Goal: Information Seeking & Learning: Find specific fact

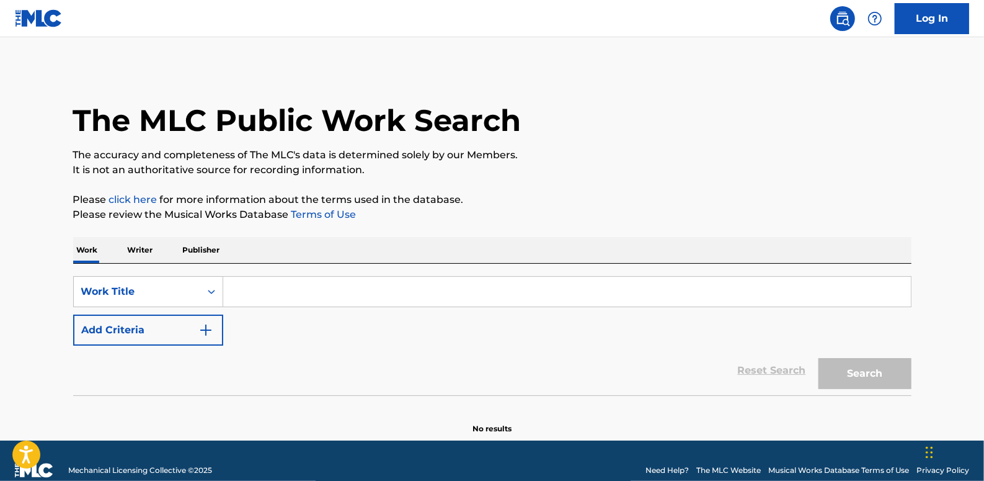
drag, startPoint x: 285, startPoint y: 287, endPoint x: 305, endPoint y: 334, distance: 50.6
paste input "<333333 (FEAT.JITO MO)"
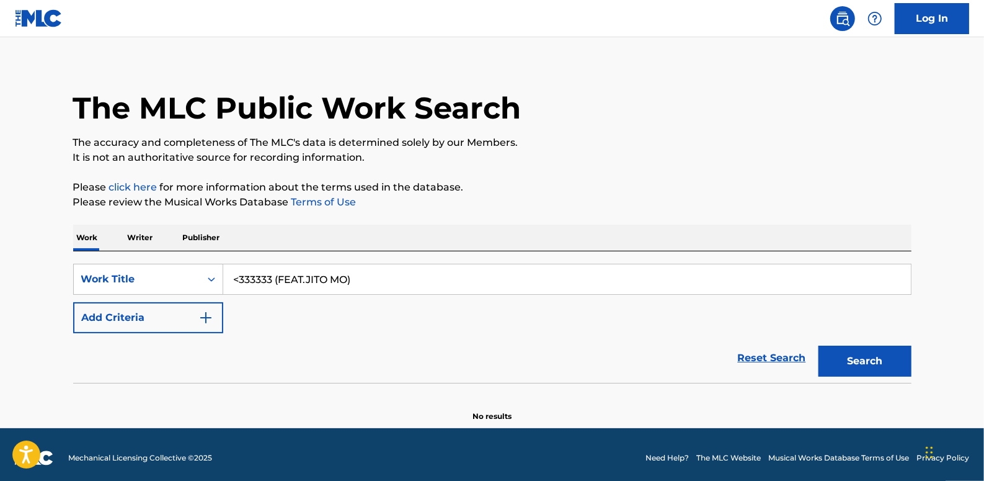
scroll to position [19, 0]
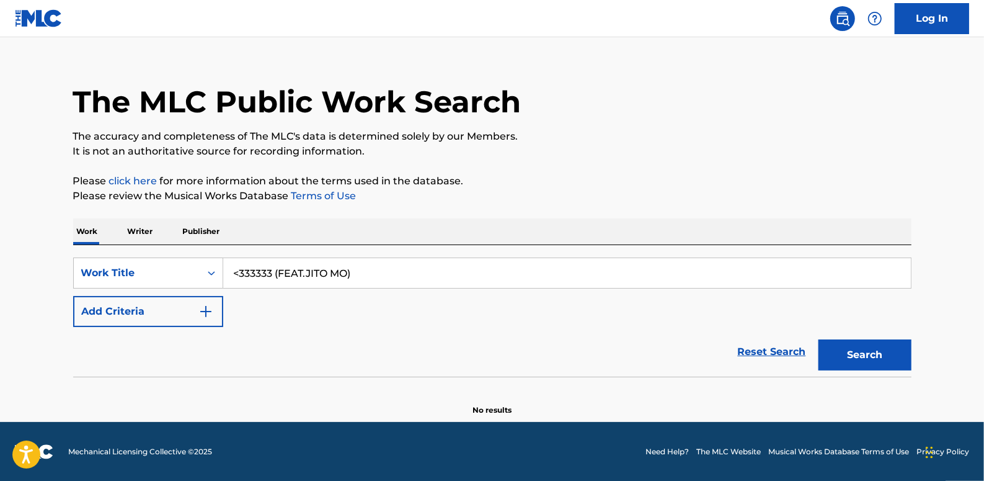
type input "<333333 (FEAT.JITO MO)"
click at [149, 306] on button "Add Criteria" at bounding box center [148, 311] width 150 height 31
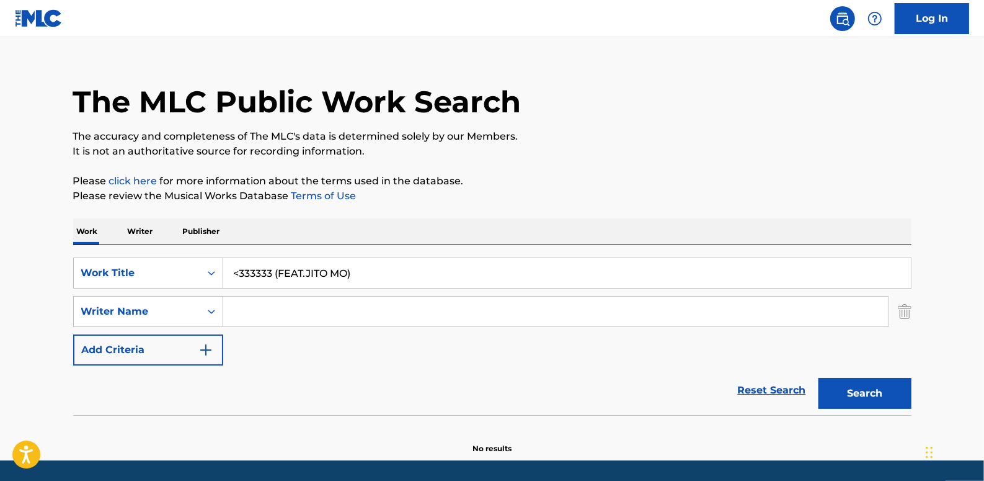
paste input "[PERSON_NAME] [PERSON_NAME]"
type input "[PERSON_NAME] [PERSON_NAME]"
click at [855, 391] on button "Search" at bounding box center [865, 393] width 93 height 31
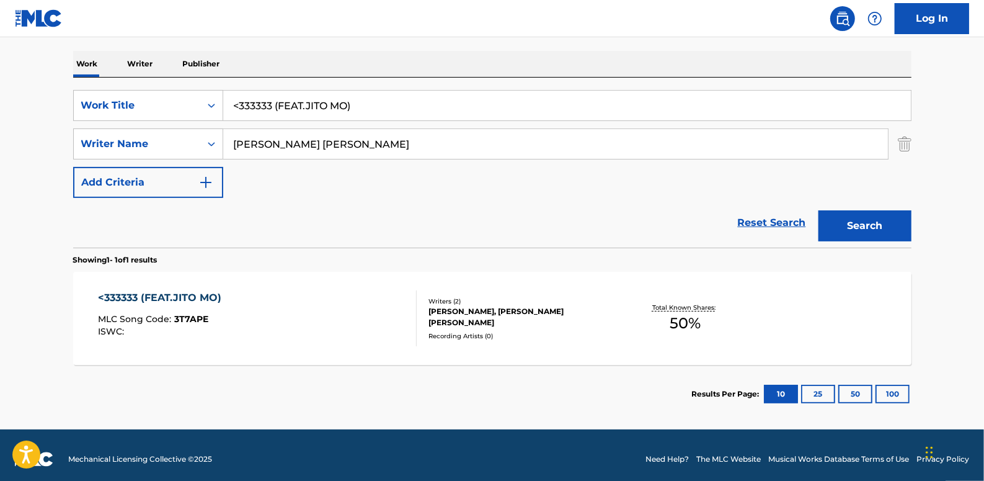
scroll to position [193, 0]
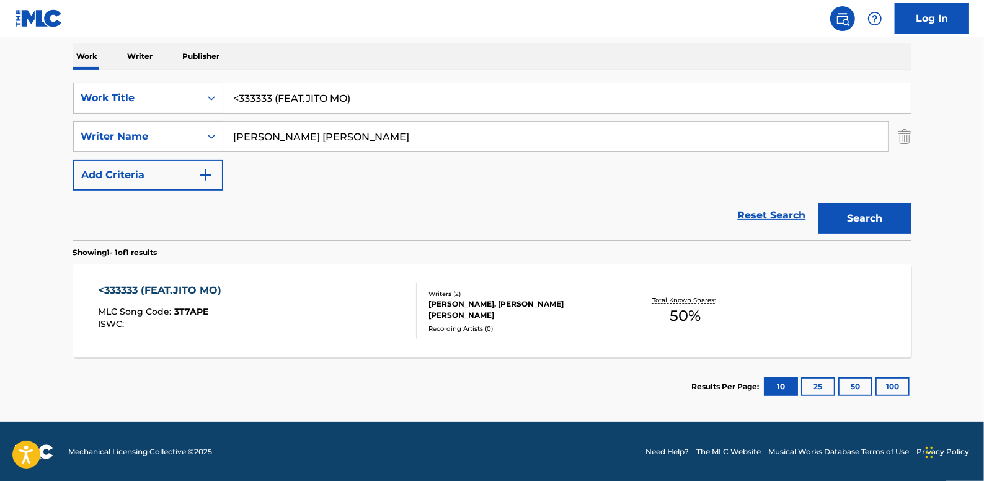
drag, startPoint x: 386, startPoint y: 93, endPoint x: 229, endPoint y: 81, distance: 157.4
click at [229, 81] on div "SearchWithCriteria312ebd37-56ab-4752-bee0-75b6fac387e3 Work Title <333333 (FEAT…" at bounding box center [492, 155] width 838 height 170
click at [772, 212] on link "Reset Search" at bounding box center [772, 215] width 81 height 27
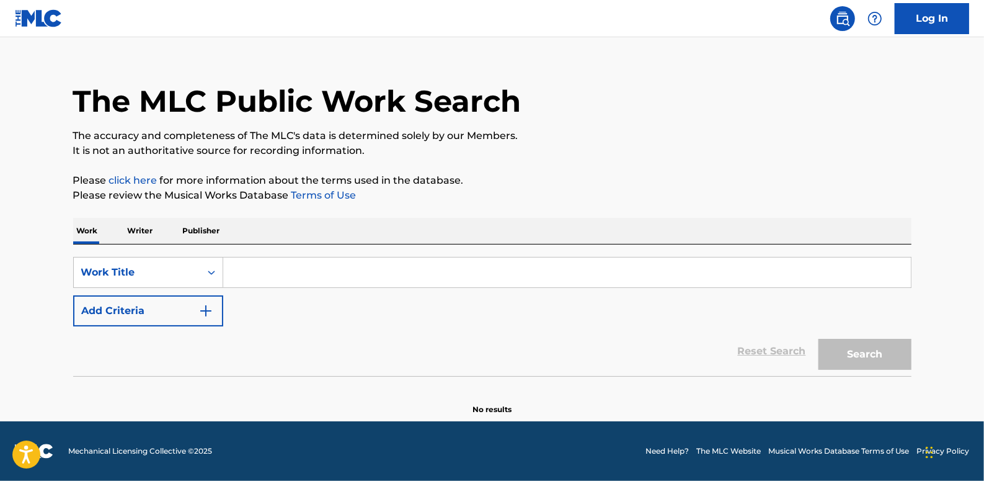
scroll to position [0, 0]
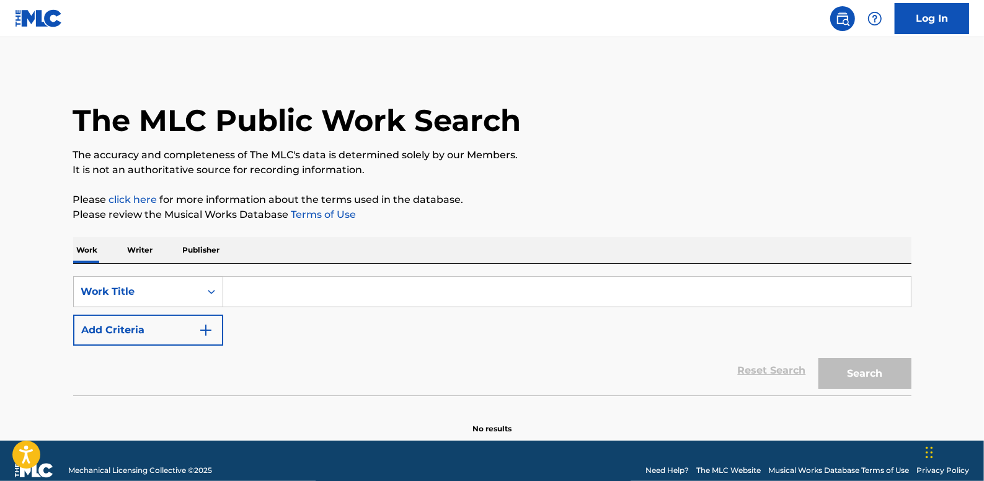
paste input "COLOR GANG"
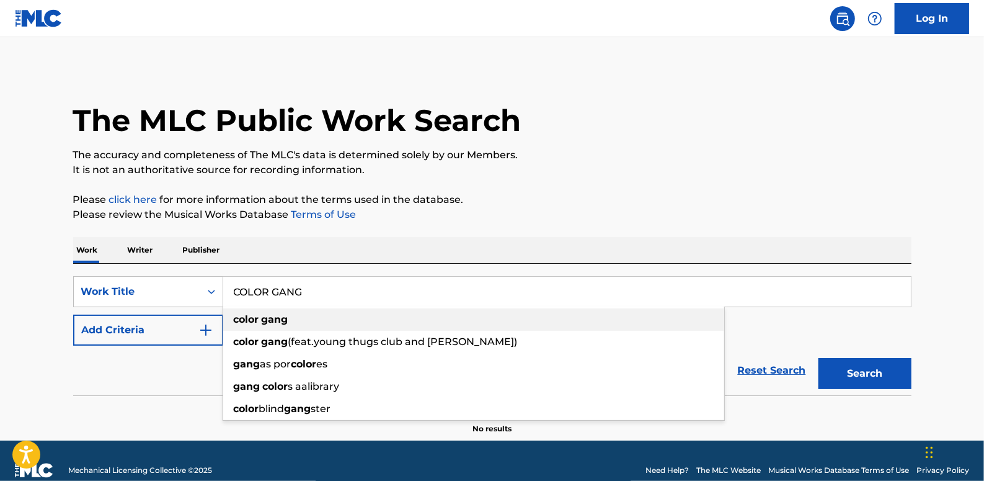
click at [303, 323] on div "color gang" at bounding box center [473, 319] width 501 height 22
type input "color gang"
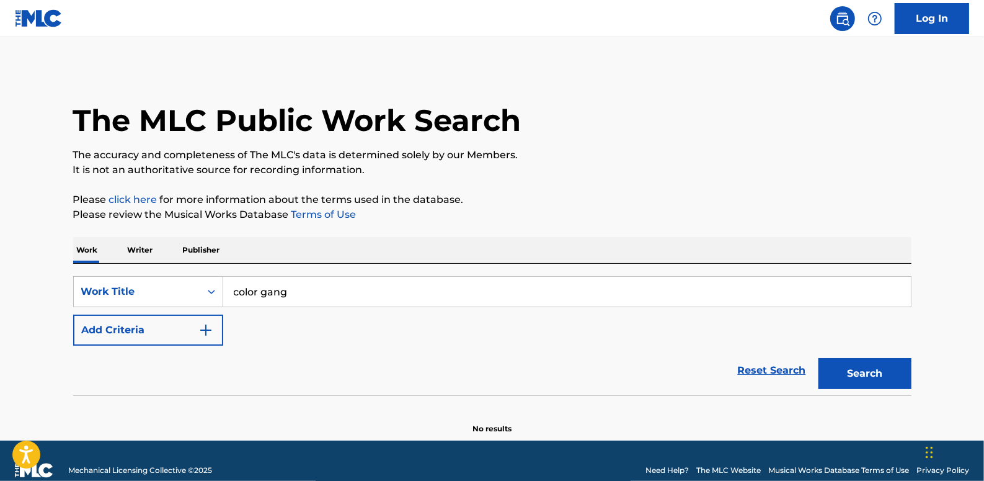
drag, startPoint x: 773, startPoint y: 365, endPoint x: 704, endPoint y: 358, distance: 69.2
click at [773, 366] on link "Reset Search" at bounding box center [772, 370] width 81 height 27
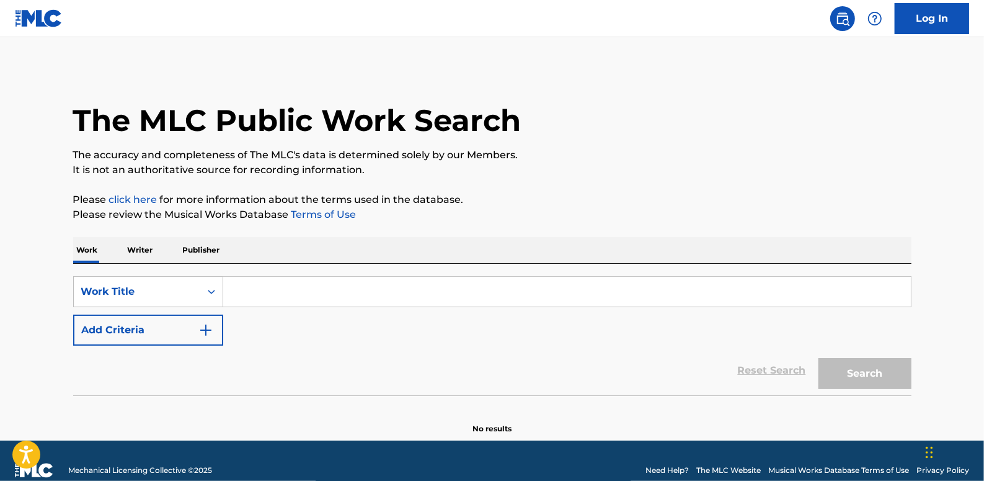
paste input "COLOR GANG(FEAT.YOUNG THUGS CLUB AND [PERSON_NAME])"
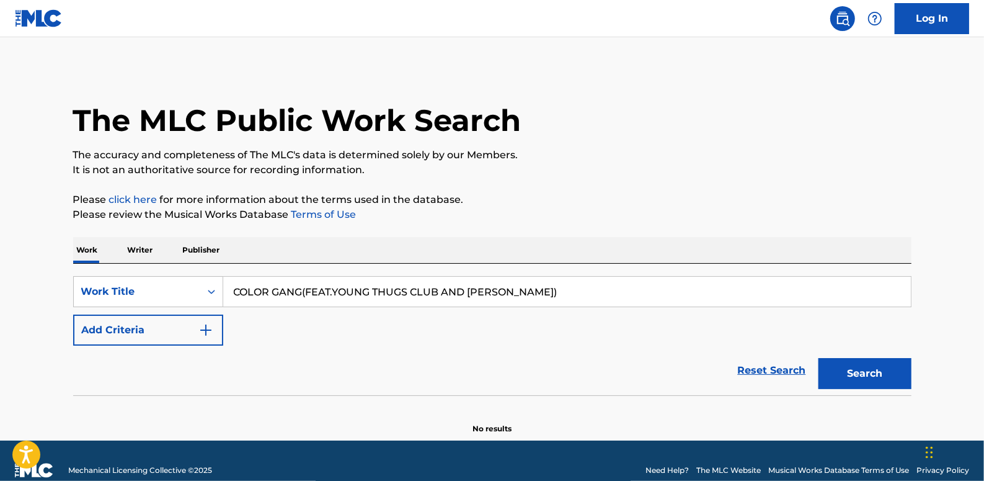
click at [892, 362] on button "Search" at bounding box center [865, 373] width 93 height 31
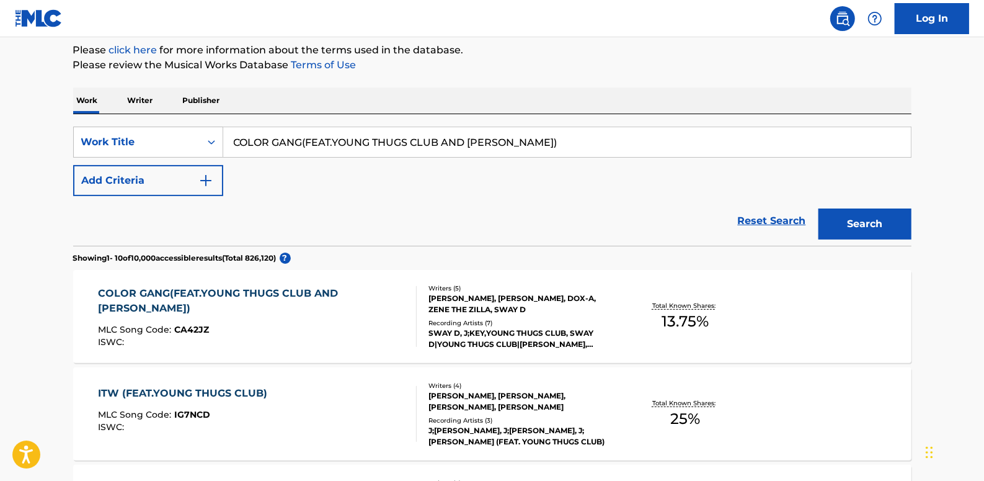
scroll to position [169, 0]
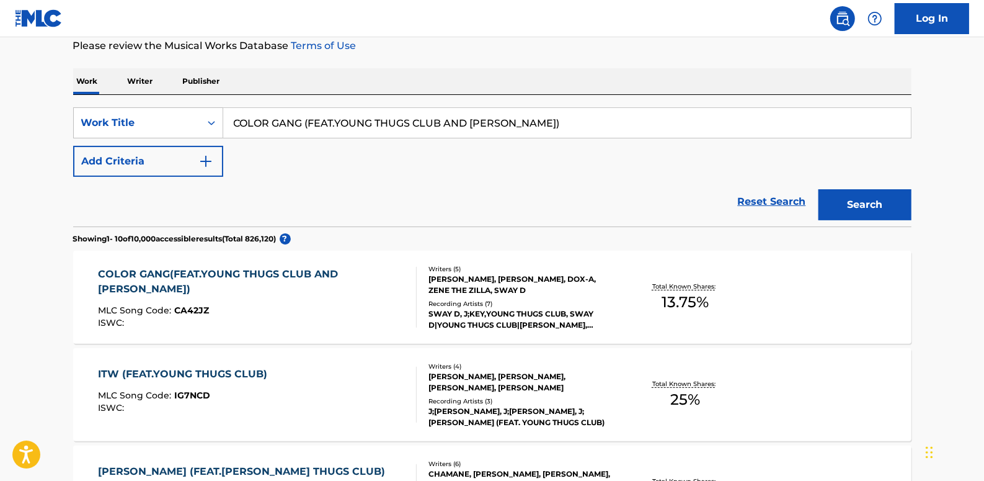
type input "COLOR GANG (FEAT.YOUNG THUGS CLUB AND [PERSON_NAME])"
click at [153, 154] on button "Add Criteria" at bounding box center [148, 161] width 150 height 31
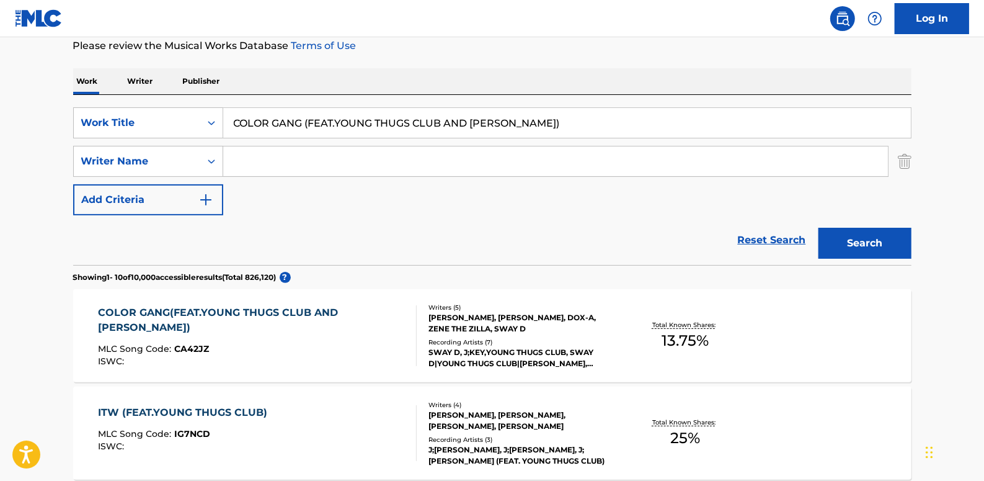
paste input "Zene The Zilla"
type input "Zene The Zilla"
drag, startPoint x: 305, startPoint y: 122, endPoint x: 621, endPoint y: 123, distance: 315.7
click at [621, 123] on input "COLOR GANG (FEAT.YOUNG THUGS CLUB AND [PERSON_NAME])" at bounding box center [567, 123] width 688 height 30
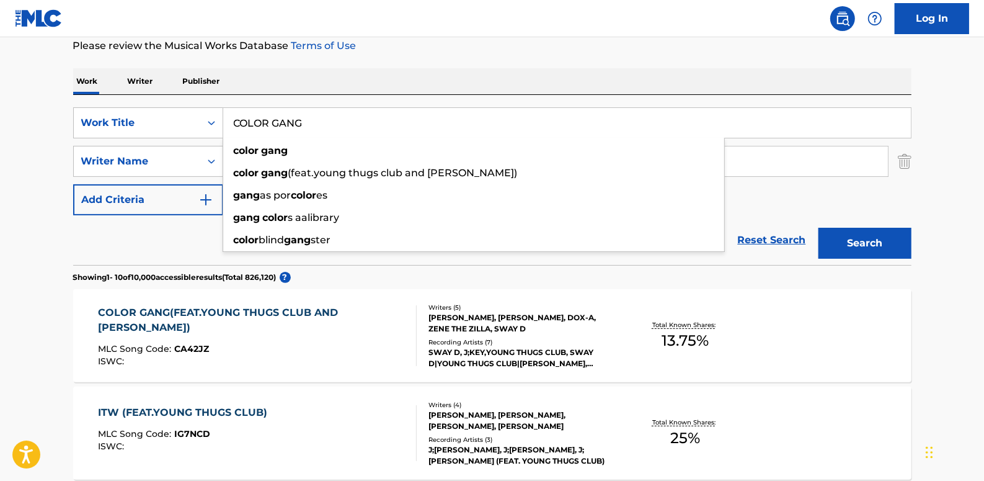
type input "COLOR GANG"
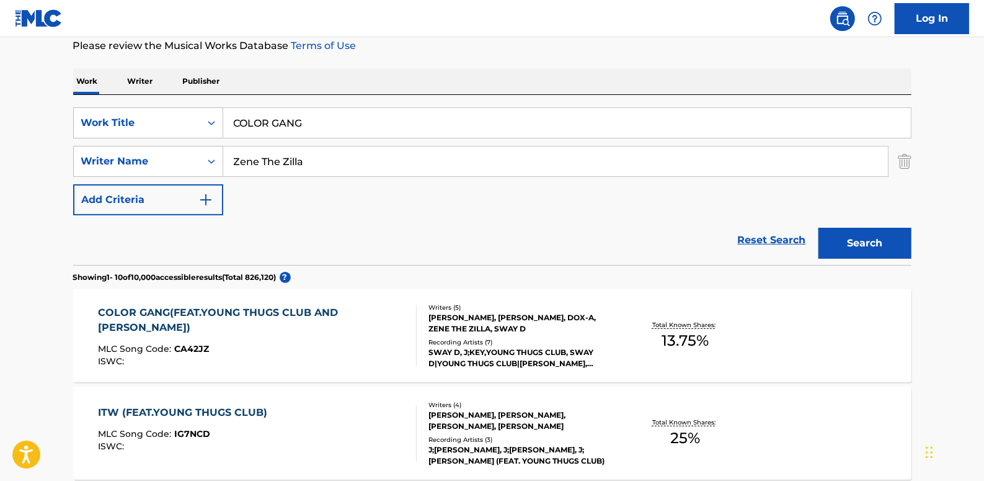
click at [867, 242] on button "Search" at bounding box center [865, 243] width 93 height 31
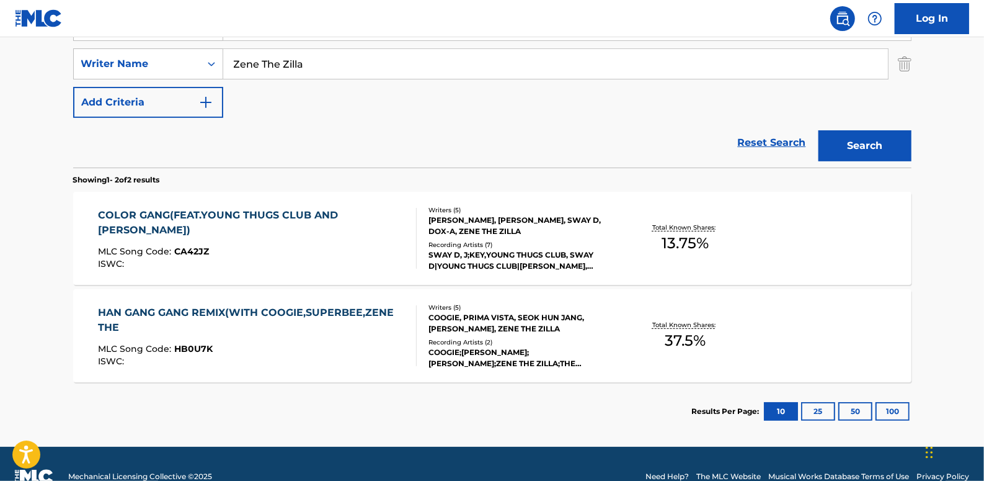
scroll to position [282, 0]
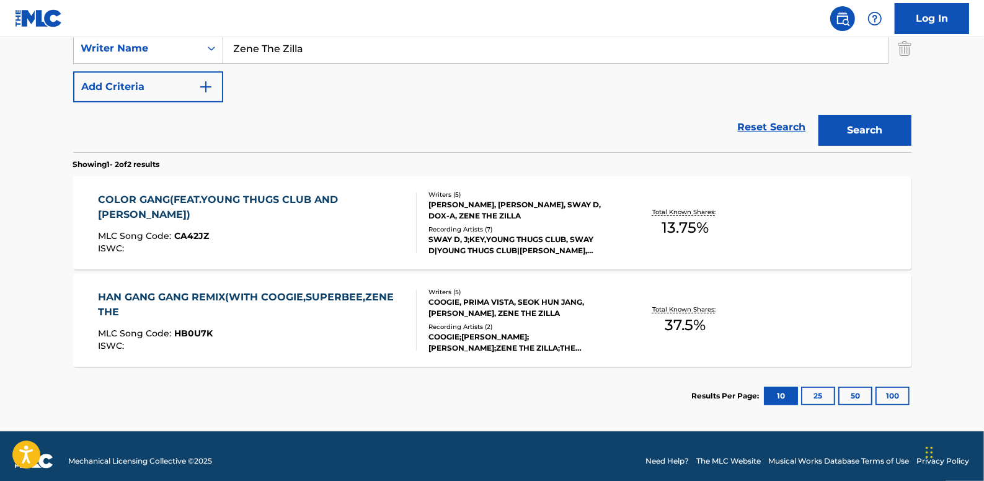
click at [778, 128] on link "Reset Search" at bounding box center [772, 126] width 81 height 27
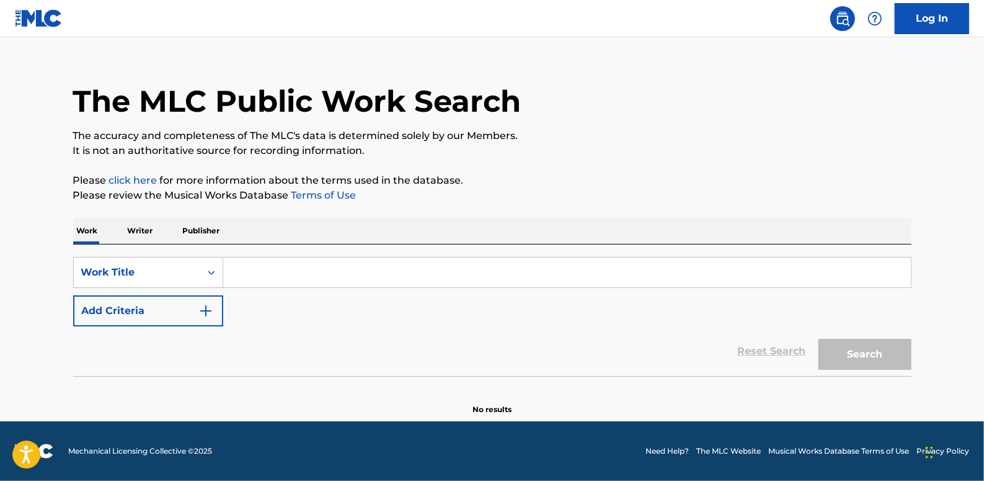
scroll to position [0, 0]
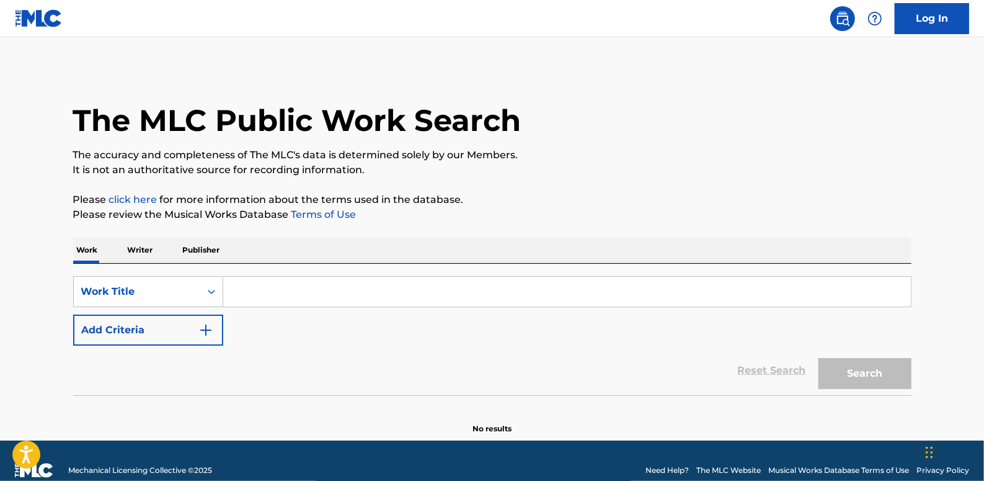
paste input "IT'S [PERSON_NAME] CLUB REMIX BABY!!!!"
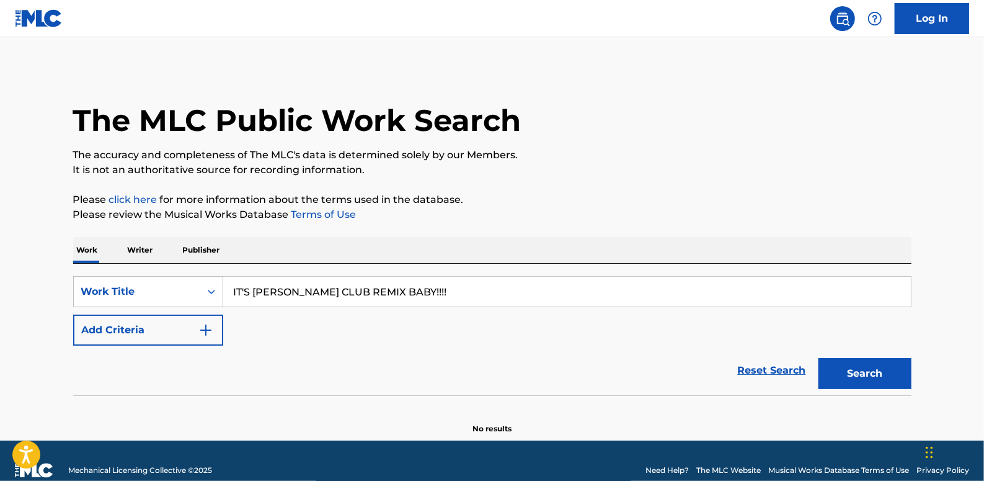
type input "IT'S [PERSON_NAME] CLUB REMIX BABY!!!!"
click at [847, 372] on button "Search" at bounding box center [865, 373] width 93 height 31
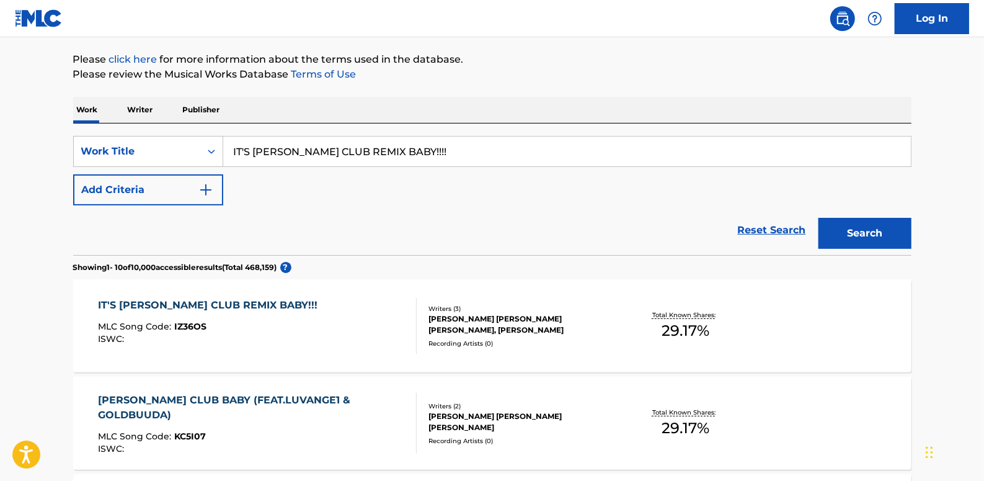
scroll to position [169, 0]
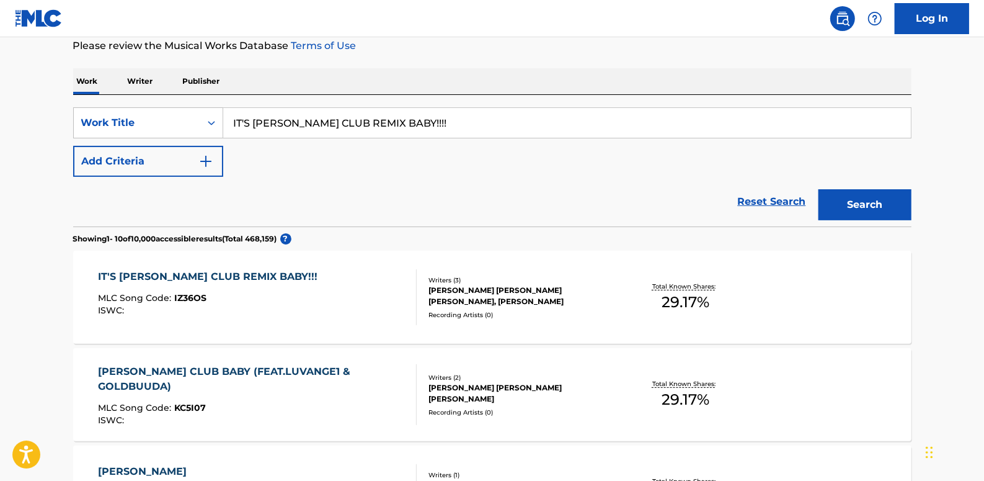
click at [434, 285] on div "[PERSON_NAME] [PERSON_NAME] [PERSON_NAME], [PERSON_NAME]" at bounding box center [522, 296] width 187 height 22
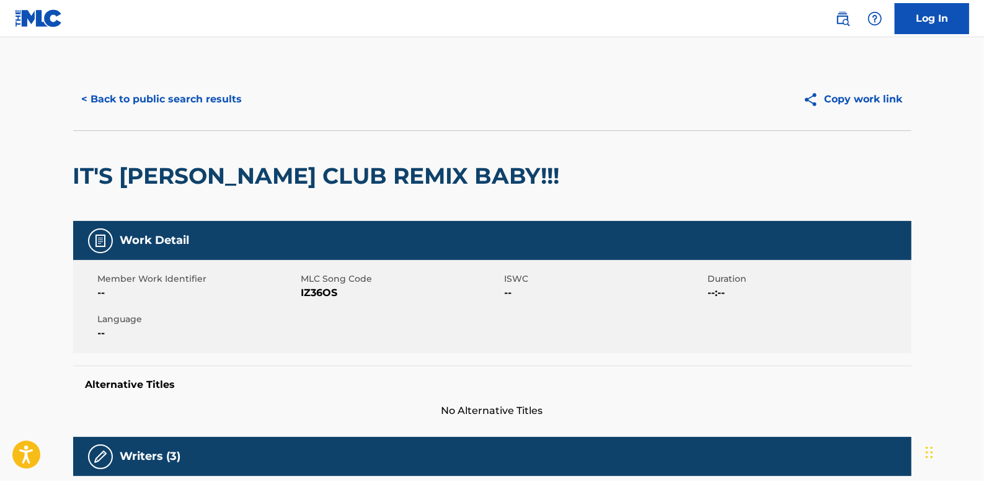
click at [201, 104] on button "< Back to public search results" at bounding box center [162, 99] width 178 height 31
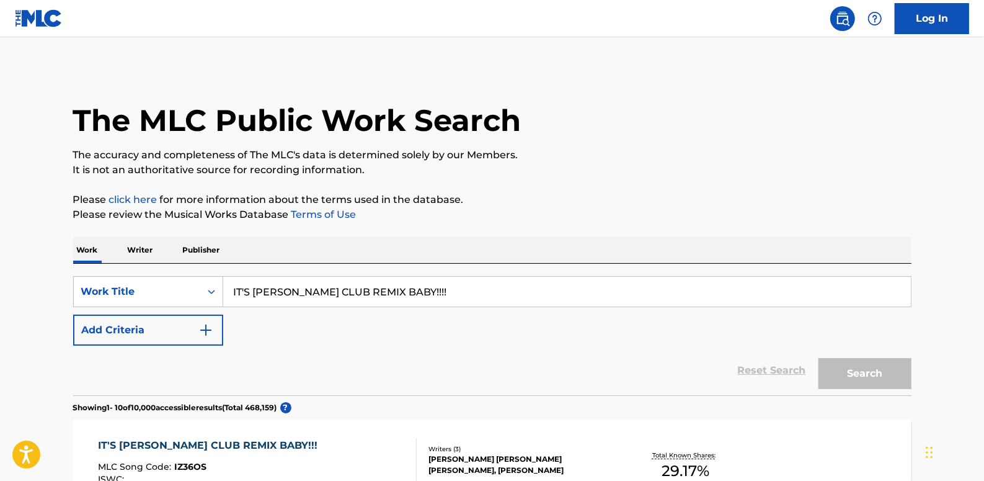
scroll to position [169, 0]
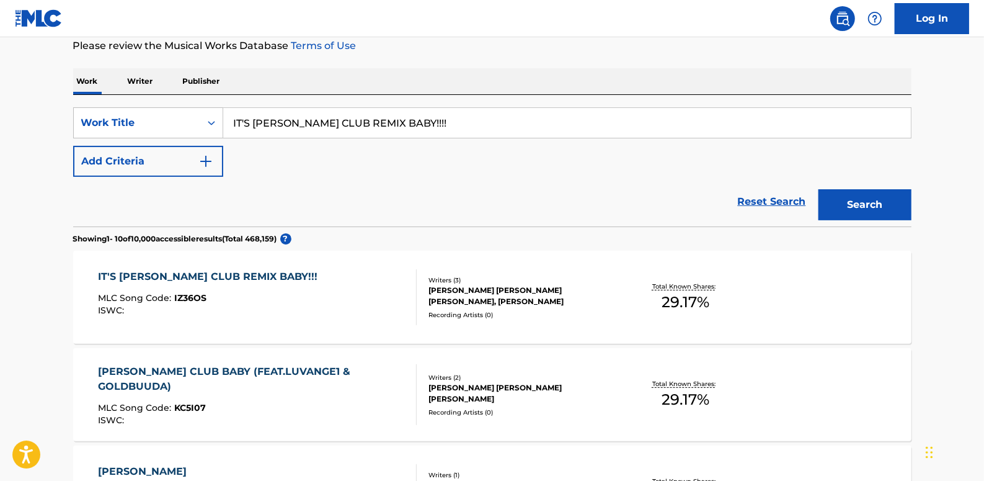
drag, startPoint x: 776, startPoint y: 192, endPoint x: 695, endPoint y: 200, distance: 82.2
click at [776, 193] on link "Reset Search" at bounding box center [772, 201] width 81 height 27
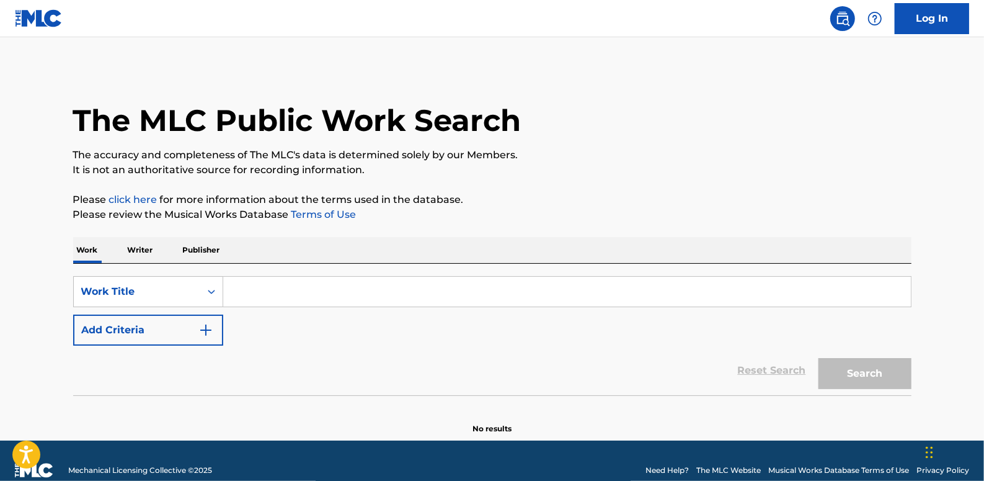
click at [137, 333] on button "Add Criteria" at bounding box center [148, 329] width 150 height 31
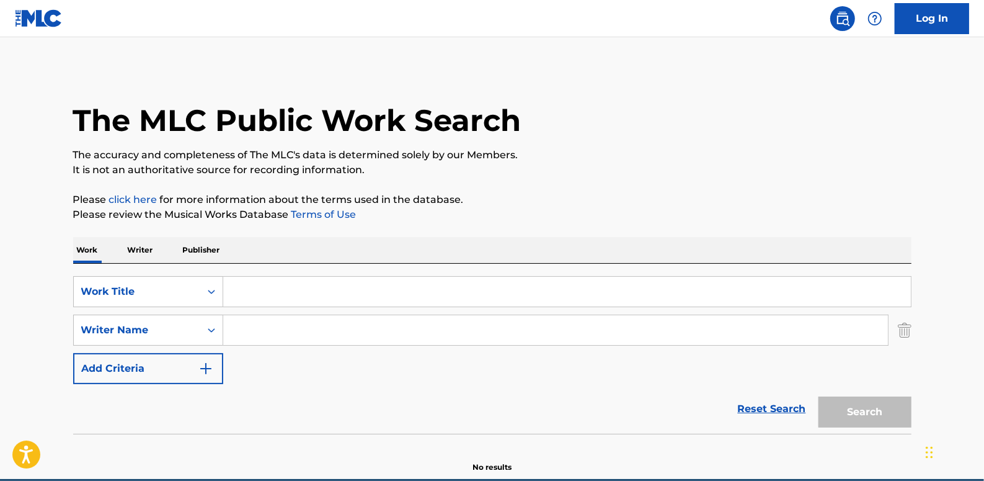
paste input "[PERSON_NAME]"
type input "[PERSON_NAME]"
click at [293, 288] on input "Search Form" at bounding box center [567, 292] width 688 height 30
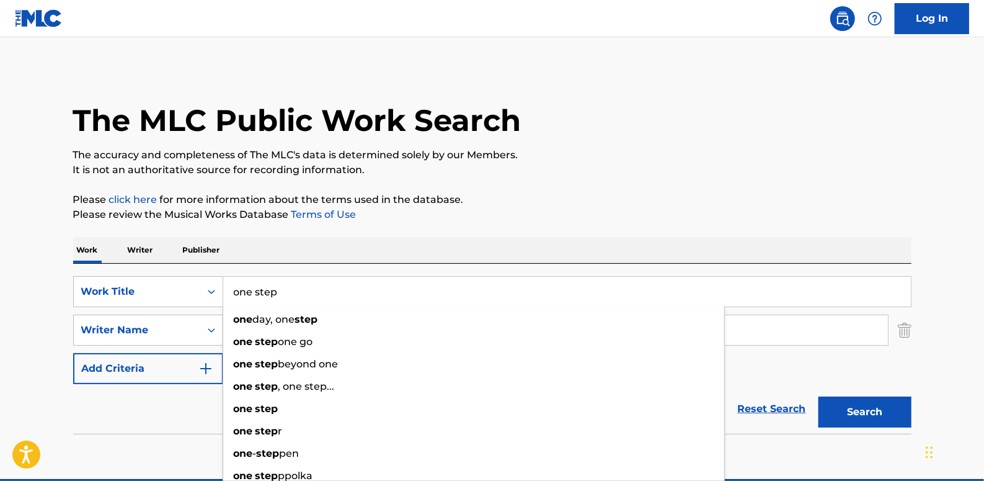
type input "one step"
click at [881, 402] on button "Search" at bounding box center [865, 411] width 93 height 31
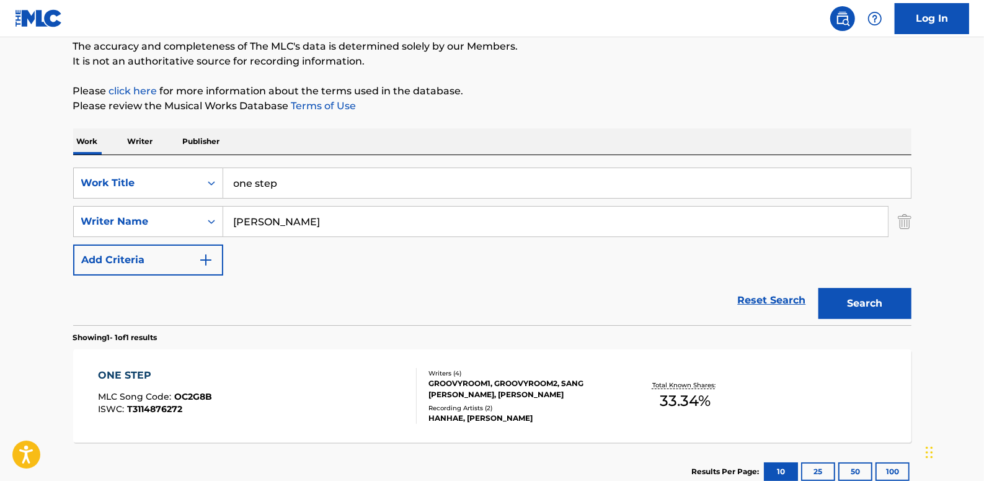
scroll to position [169, 0]
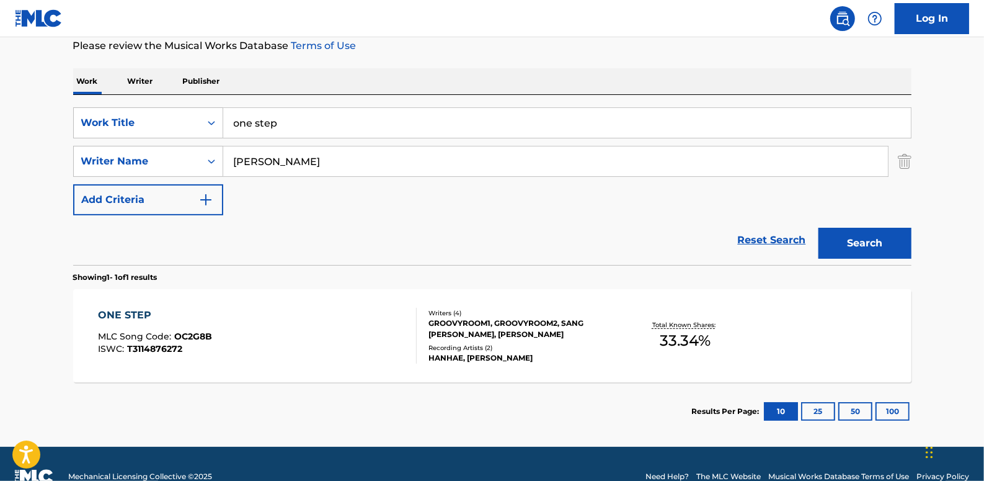
click at [272, 339] on div "ONE STEP MLC Song Code : OC2G8B ISWC : T3114876272" at bounding box center [257, 336] width 319 height 56
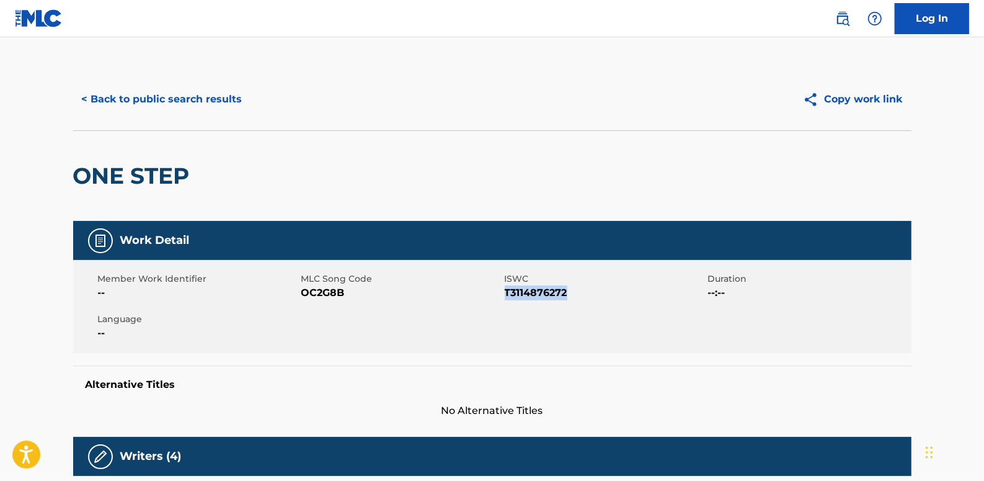
drag, startPoint x: 570, startPoint y: 293, endPoint x: 509, endPoint y: 292, distance: 61.4
click at [508, 291] on span "T3114876272" at bounding box center [605, 292] width 200 height 15
drag, startPoint x: 509, startPoint y: 292, endPoint x: 516, endPoint y: 296, distance: 8.3
drag, startPoint x: 516, startPoint y: 296, endPoint x: 617, endPoint y: 290, distance: 101.3
click at [616, 290] on span "T3114876272" at bounding box center [605, 292] width 200 height 15
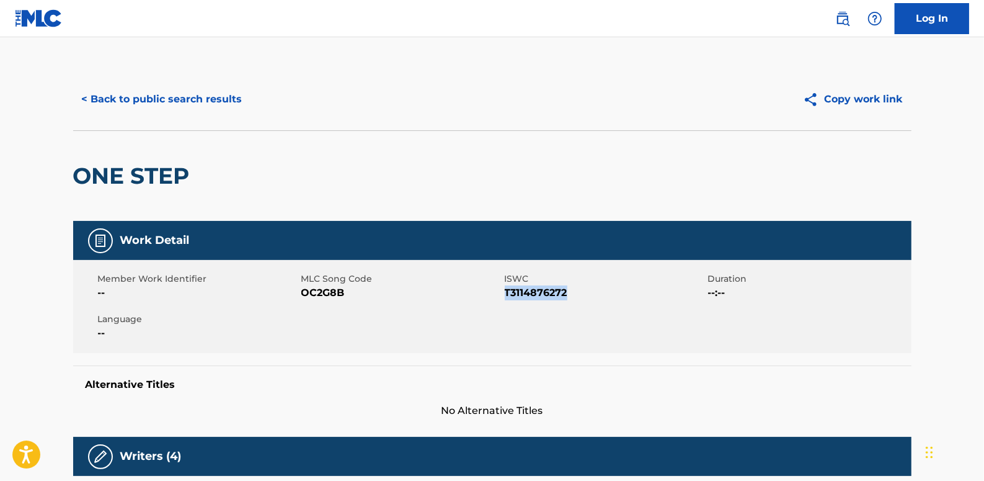
drag, startPoint x: 574, startPoint y: 290, endPoint x: 507, endPoint y: 295, distance: 66.5
click at [506, 295] on span "T3114876272" at bounding box center [605, 292] width 200 height 15
copy span "T3114876272"
click at [189, 100] on button "< Back to public search results" at bounding box center [162, 99] width 178 height 31
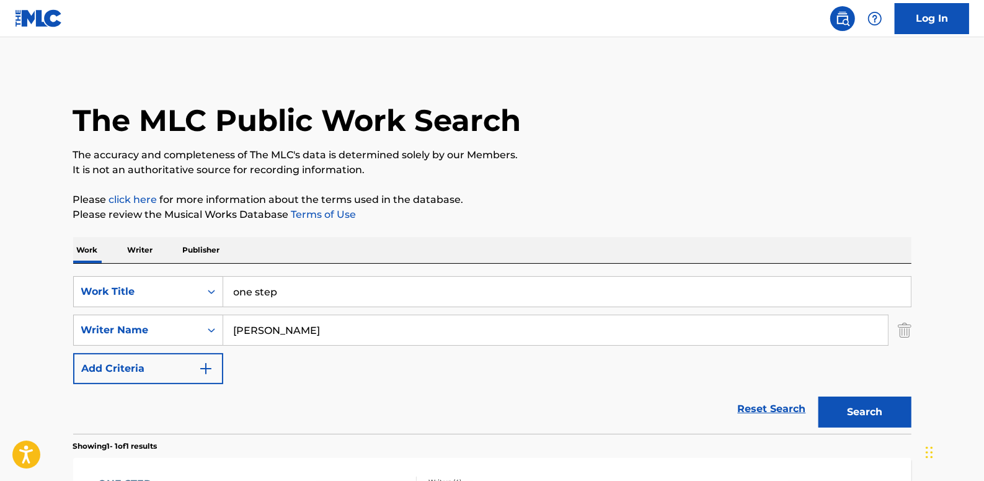
scroll to position [123, 0]
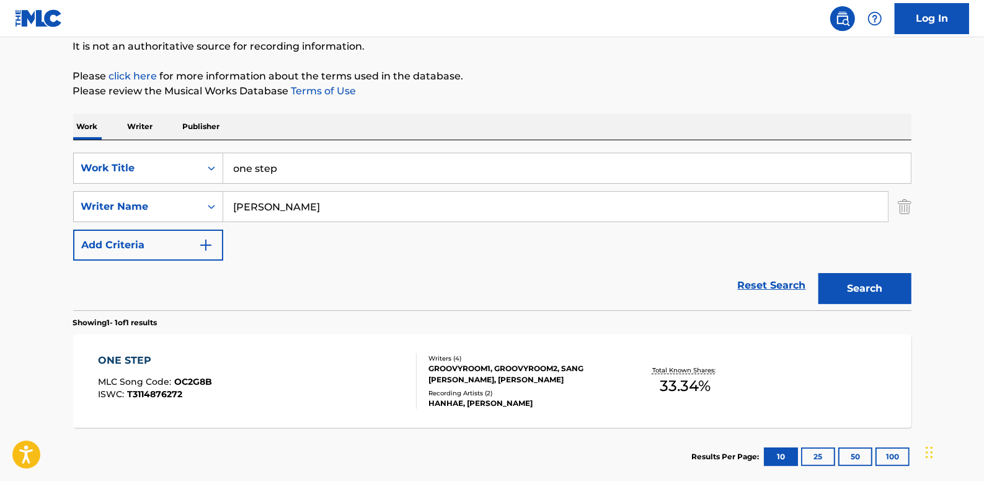
click at [768, 285] on link "Reset Search" at bounding box center [772, 285] width 81 height 27
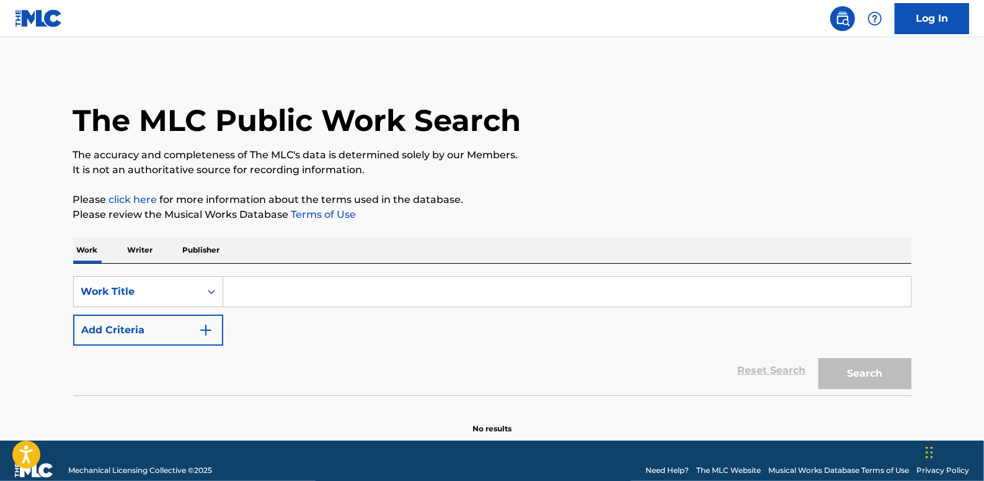
paste input "AIRPLANE MODE"
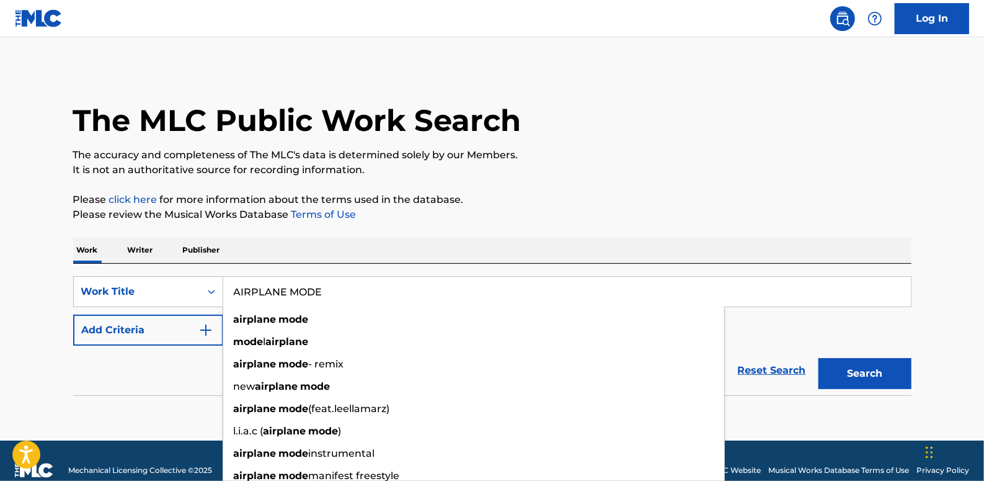
type input "AIRPLANE MODE"
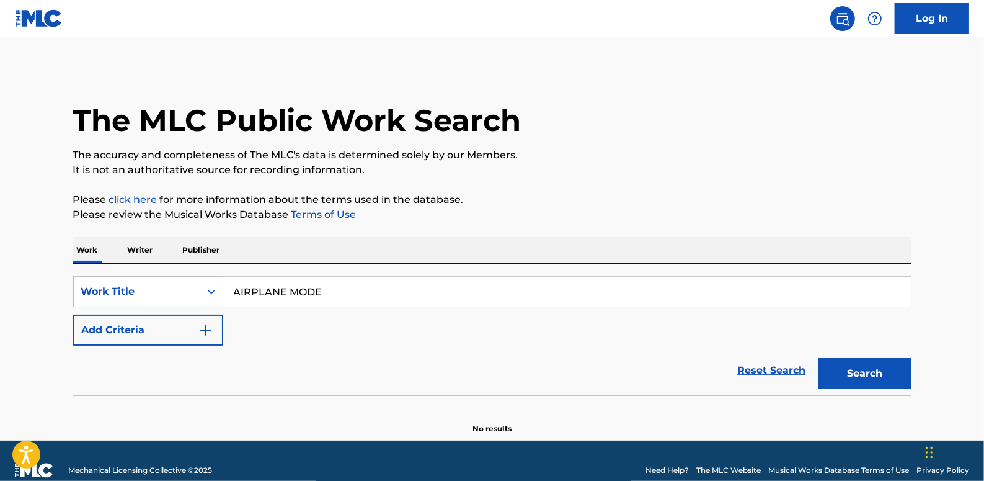
click at [186, 329] on button "Add Criteria" at bounding box center [148, 329] width 150 height 31
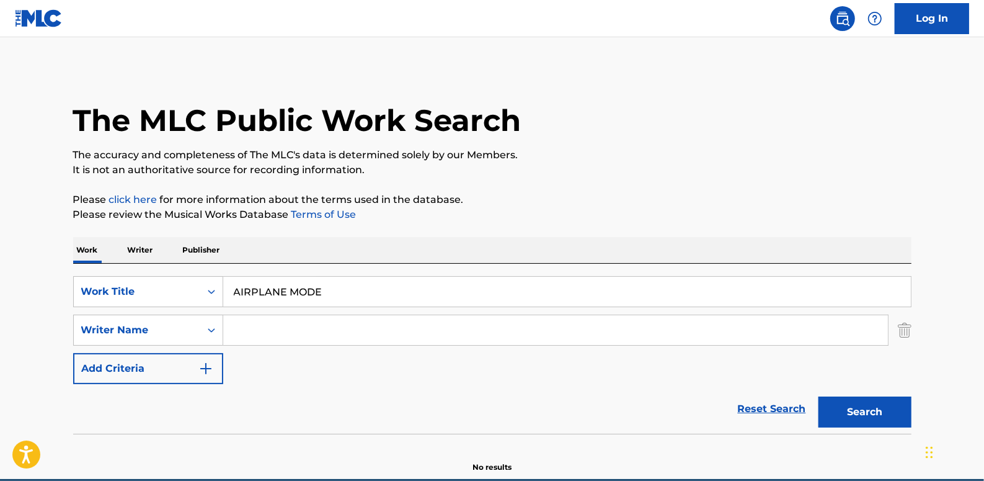
click at [283, 327] on input "Search Form" at bounding box center [555, 330] width 665 height 30
paste input "Young [PERSON_NAME]"
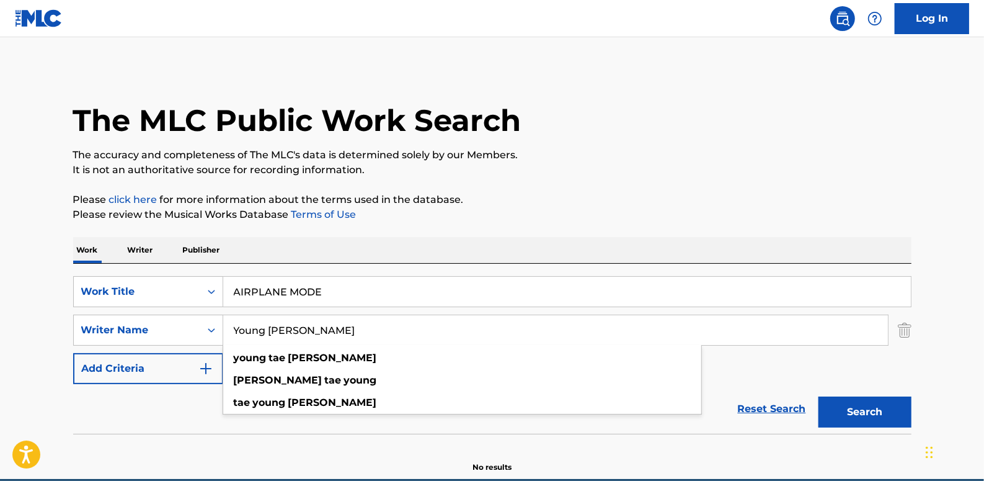
type input "Young [PERSON_NAME]"
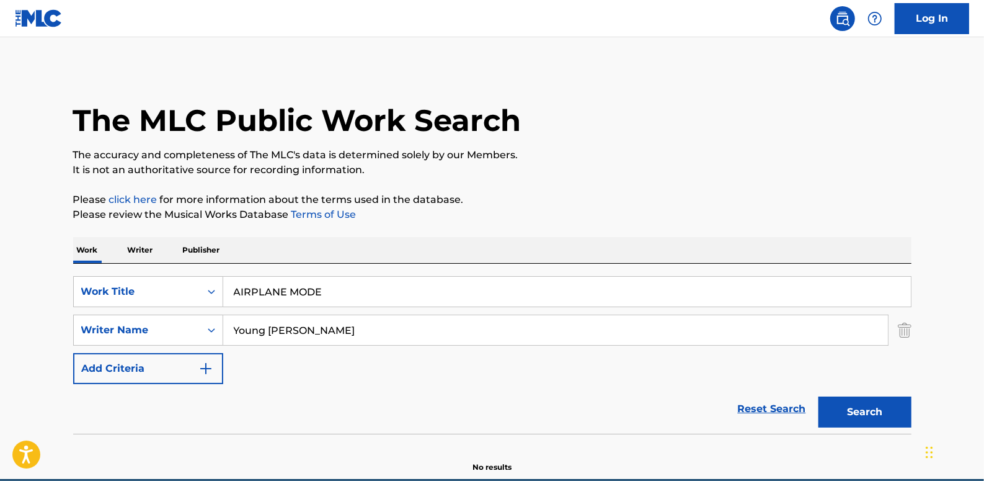
click at [845, 407] on button "Search" at bounding box center [865, 411] width 93 height 31
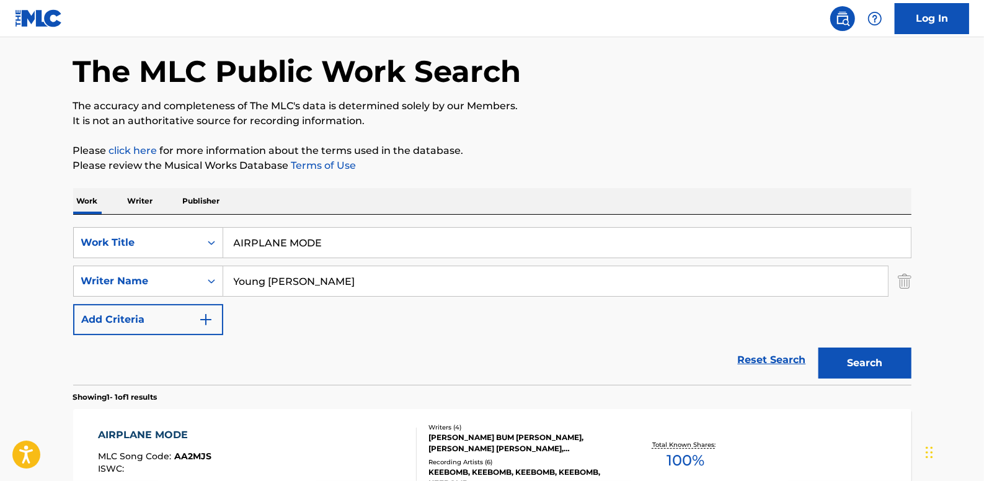
scroll to position [169, 0]
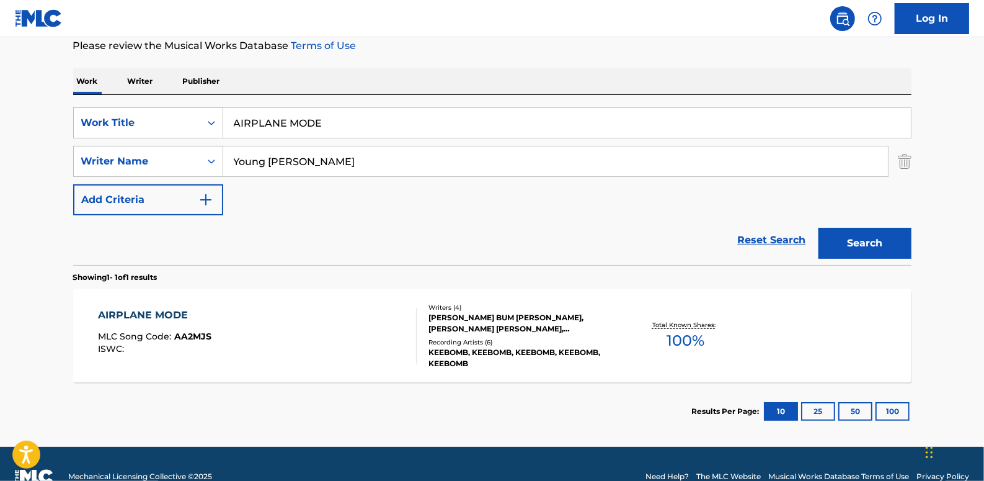
click at [770, 238] on link "Reset Search" at bounding box center [772, 239] width 81 height 27
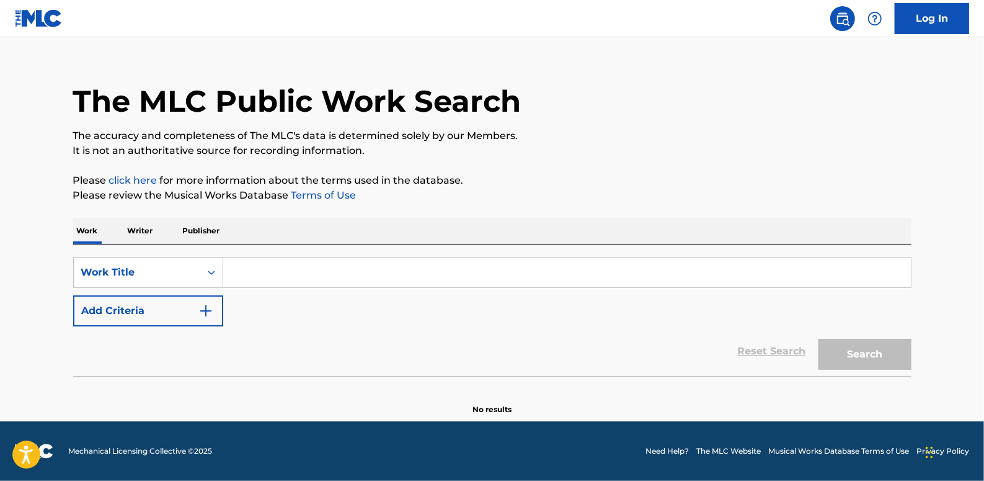
scroll to position [0, 0]
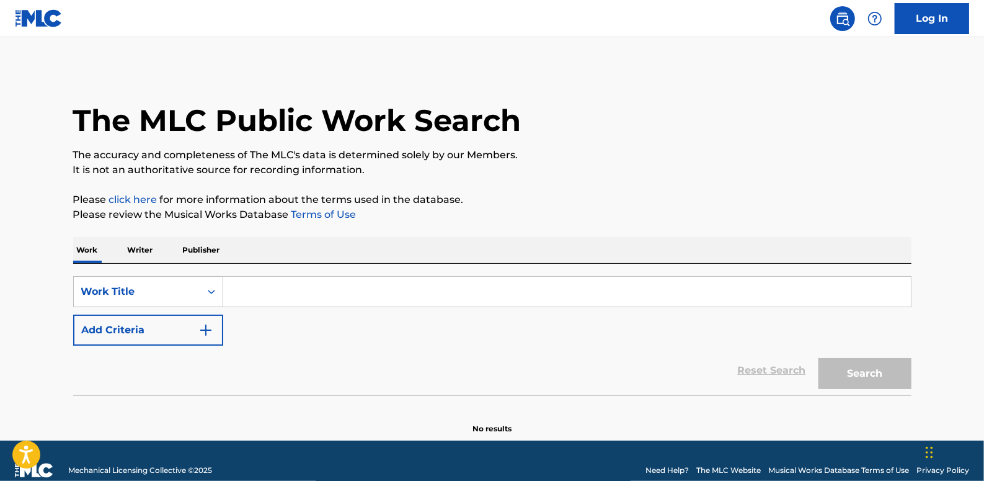
paste input "GIRLFRIEND (FEAT.SIK-K)"
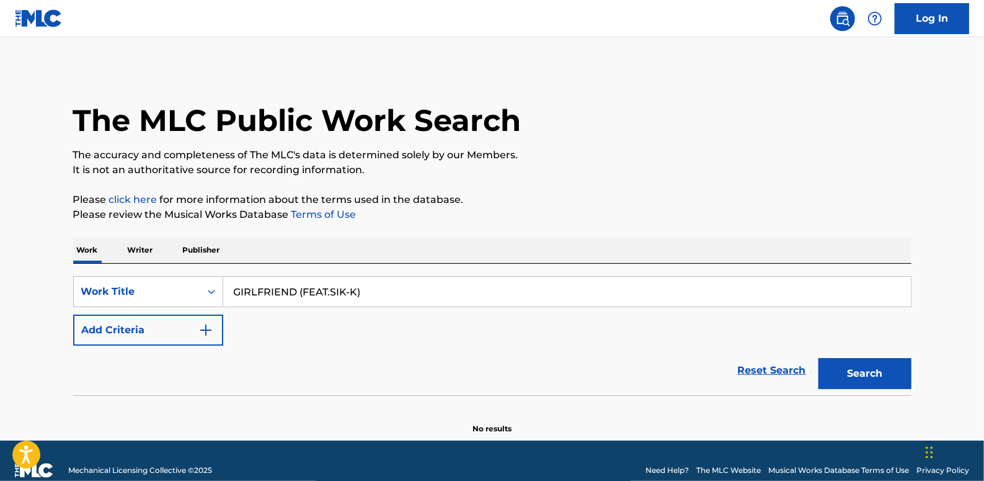
type input "GIRLFRIEND (FEAT.SIK-K)"
click at [150, 331] on button "Add Criteria" at bounding box center [148, 329] width 150 height 31
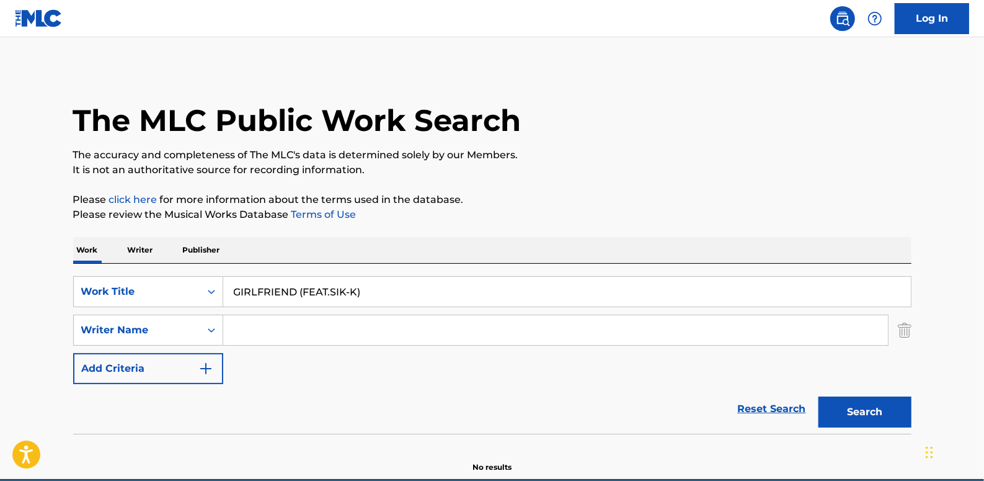
click at [247, 329] on input "Search Form" at bounding box center [555, 330] width 665 height 30
paste input "[PERSON_NAME]"
type input "[PERSON_NAME]"
click at [872, 404] on button "Search" at bounding box center [865, 411] width 93 height 31
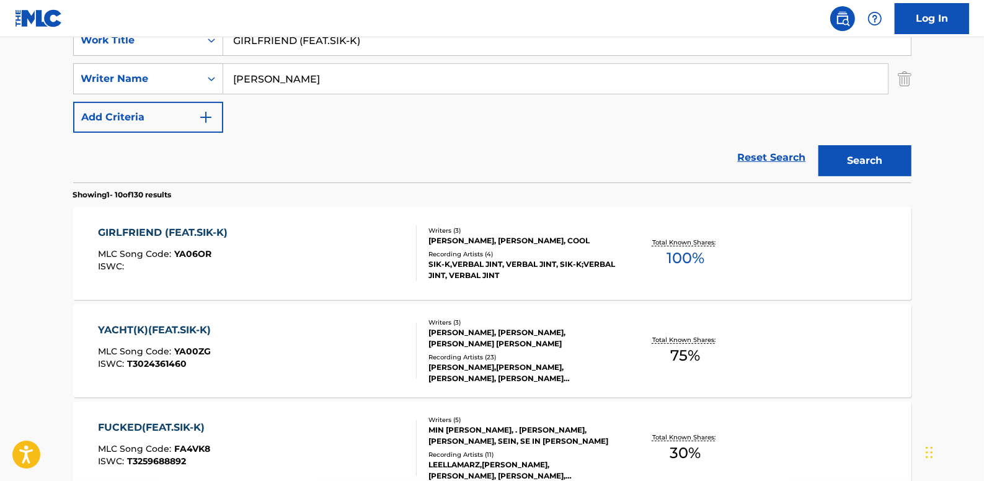
scroll to position [282, 0]
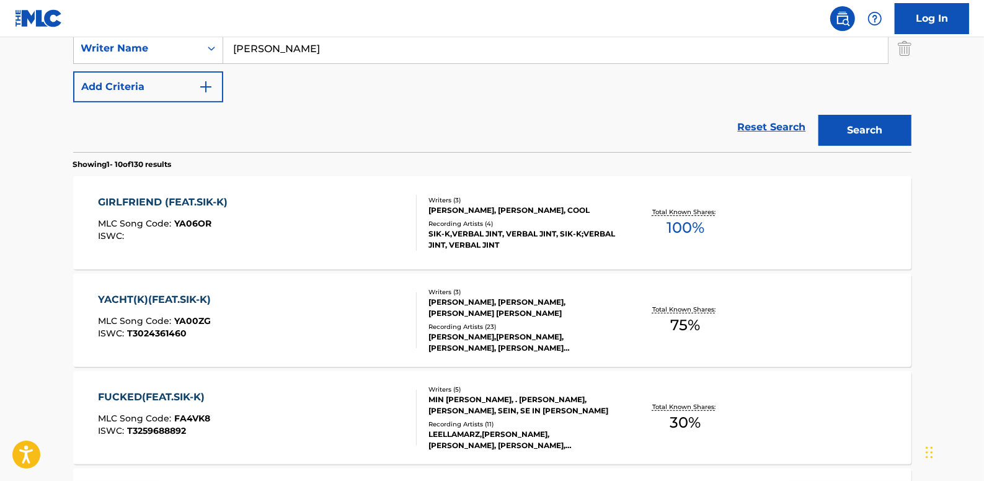
click at [786, 122] on link "Reset Search" at bounding box center [772, 126] width 81 height 27
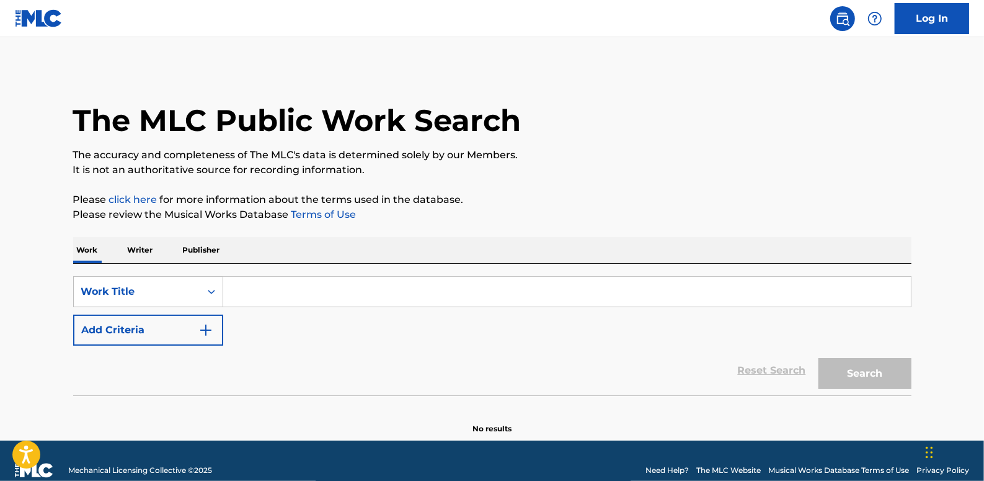
click at [153, 326] on button "Add Criteria" at bounding box center [148, 329] width 150 height 31
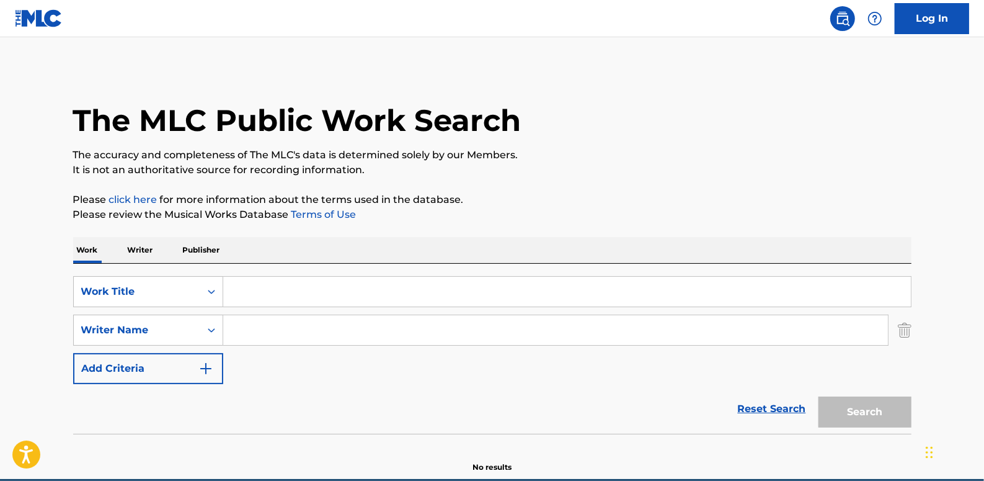
paste input "[PERSON_NAME]"
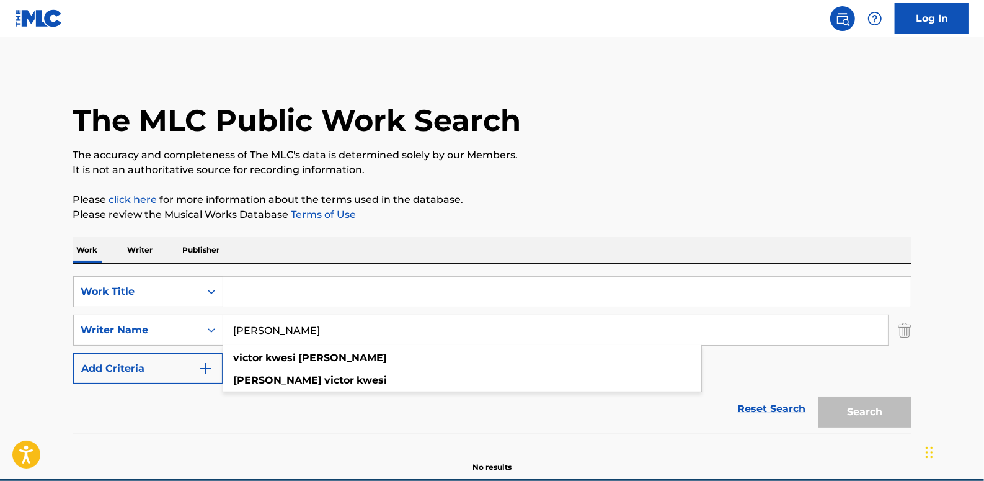
type input "[PERSON_NAME]"
paste input "YACHT"
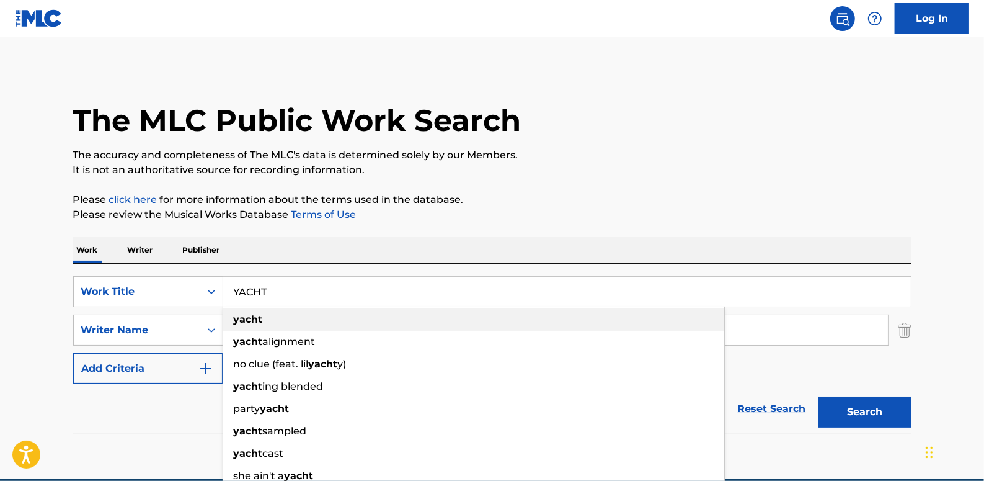
click at [275, 319] on div "yacht" at bounding box center [473, 319] width 501 height 22
type input "yacht"
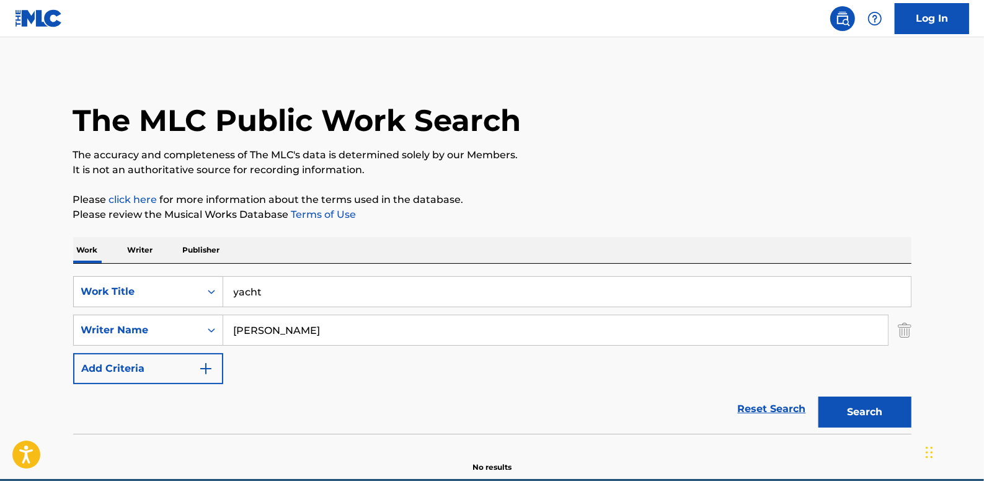
click at [883, 412] on button "Search" at bounding box center [865, 411] width 93 height 31
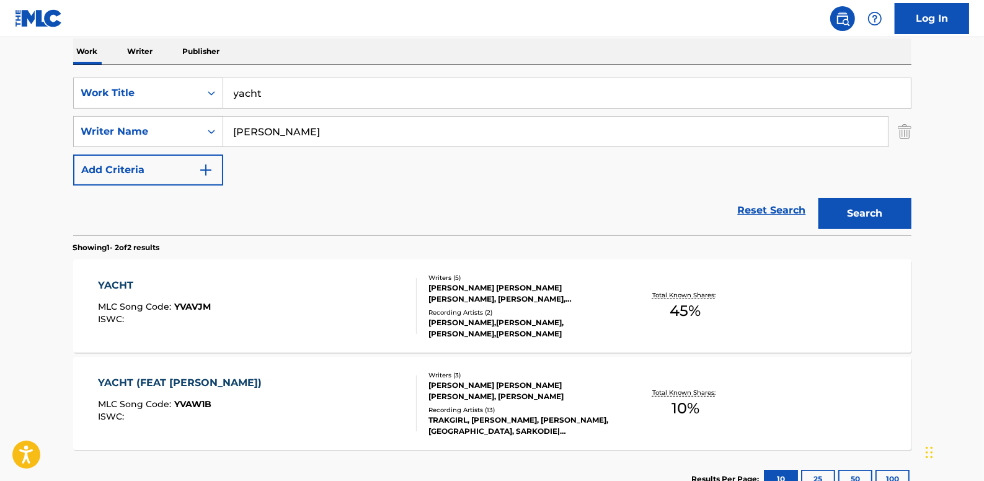
scroll to position [225, 0]
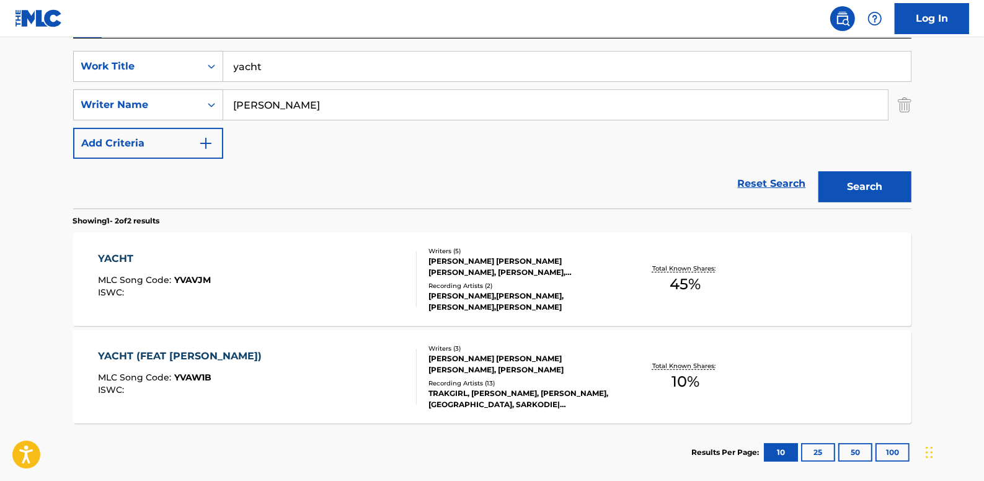
click at [316, 362] on div "YACHT (FEAT [PERSON_NAME]) MLC Song Code : YVAW1B ISWC :" at bounding box center [257, 377] width 319 height 56
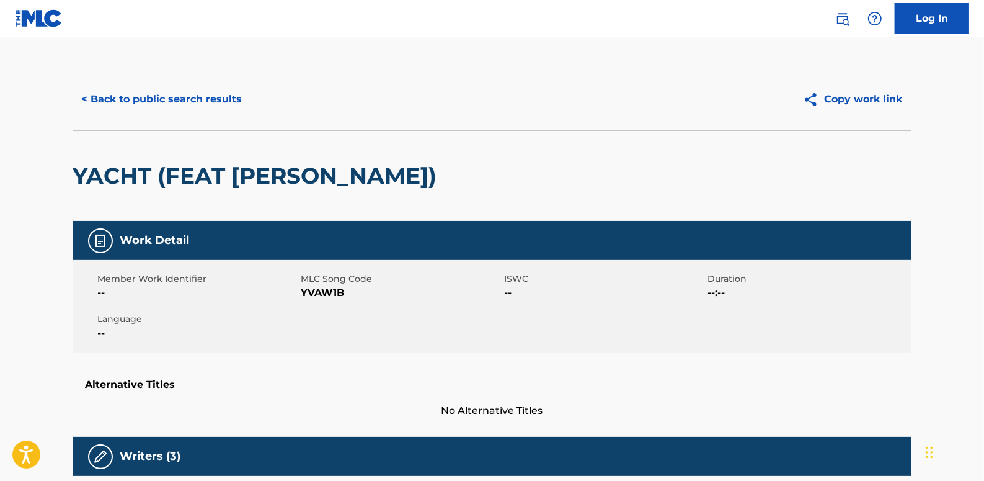
click at [142, 95] on button "< Back to public search results" at bounding box center [162, 99] width 178 height 31
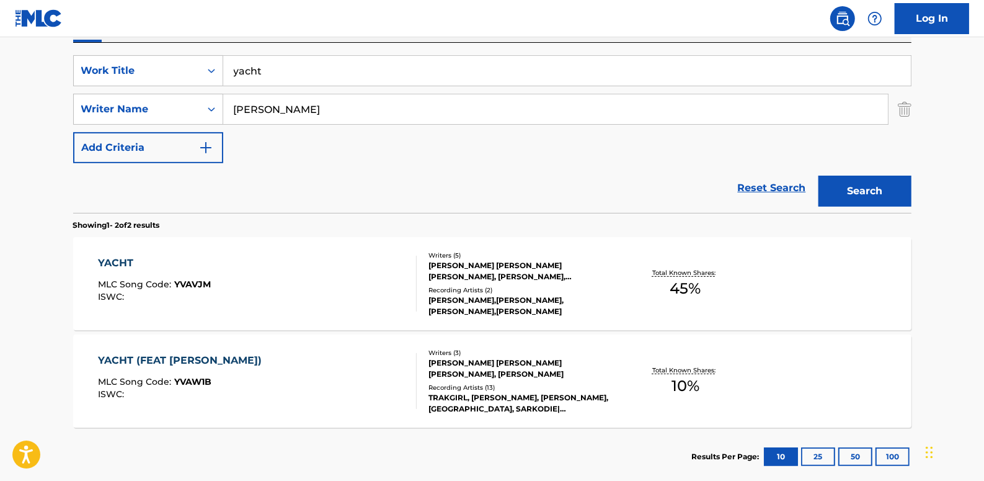
click at [471, 282] on div "[PERSON_NAME] [PERSON_NAME] [PERSON_NAME], [PERSON_NAME], [PERSON_NAME], [PERSO…" at bounding box center [522, 271] width 187 height 22
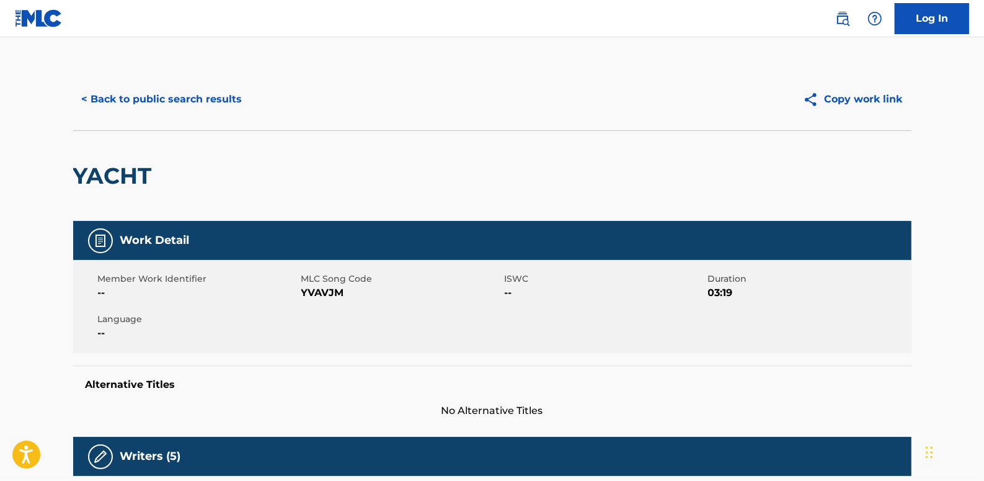
click at [182, 103] on button "< Back to public search results" at bounding box center [162, 99] width 178 height 31
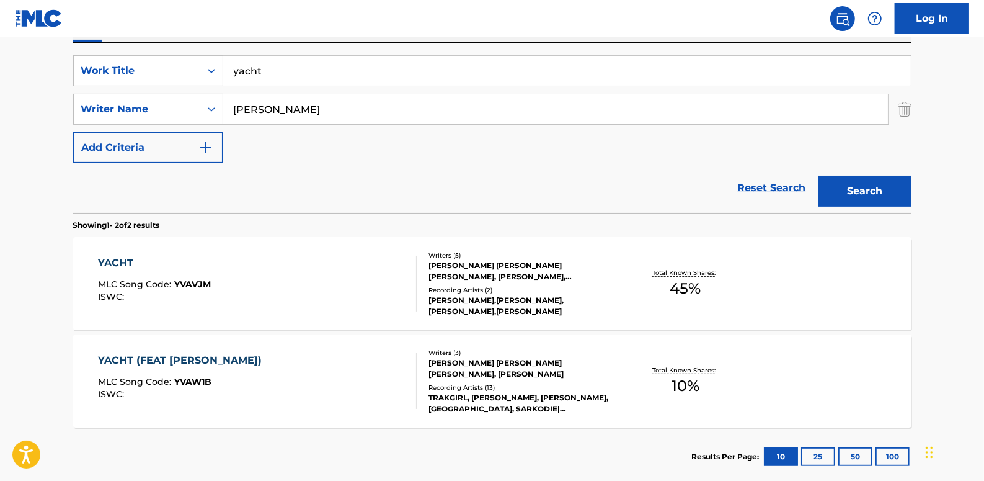
click at [332, 362] on div "YACHT (FEAT [PERSON_NAME]) MLC Song Code : YVAW1B ISWC :" at bounding box center [257, 381] width 319 height 56
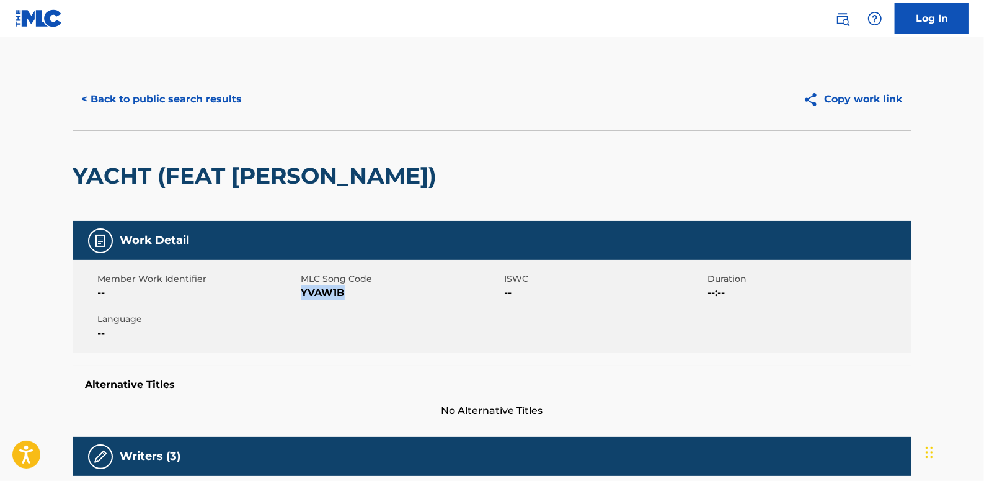
drag, startPoint x: 349, startPoint y: 296, endPoint x: 305, endPoint y: 295, distance: 44.0
click at [305, 295] on span "YVAW1B" at bounding box center [401, 292] width 200 height 15
drag, startPoint x: 305, startPoint y: 295, endPoint x: 353, endPoint y: 291, distance: 47.9
click at [353, 291] on span "YVAW1B" at bounding box center [401, 292] width 200 height 15
drag, startPoint x: 348, startPoint y: 291, endPoint x: 303, endPoint y: 291, distance: 44.7
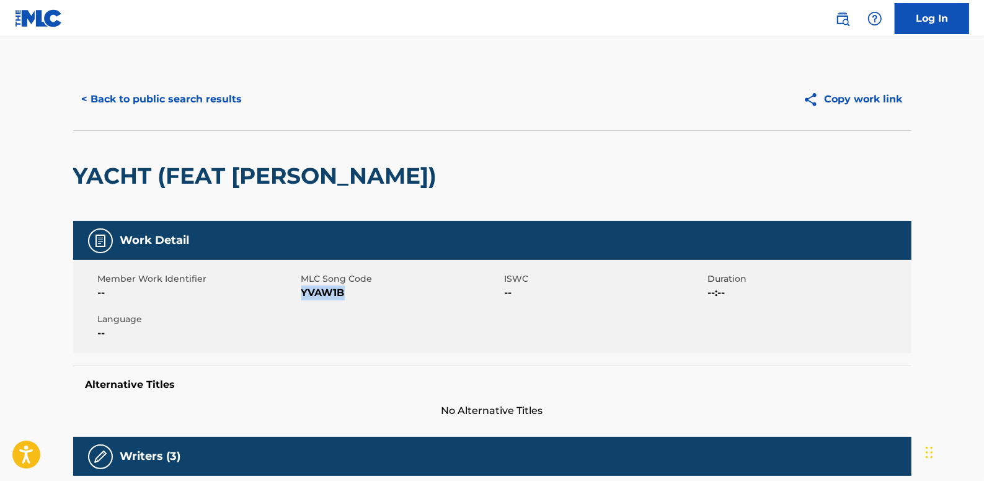
click at [303, 291] on span "YVAW1B" at bounding box center [401, 292] width 200 height 15
drag, startPoint x: 303, startPoint y: 291, endPoint x: 311, endPoint y: 292, distance: 8.2
copy span "YVAW1B"
